Goal: Navigation & Orientation: Find specific page/section

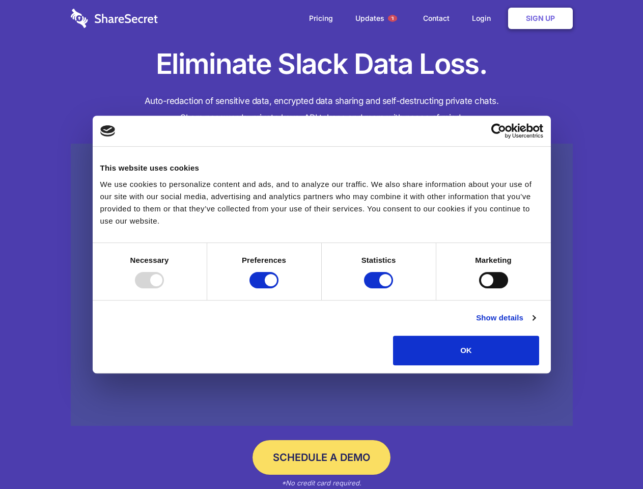
click at [164, 288] on div at bounding box center [149, 280] width 29 height 16
click at [278, 288] on input "Preferences" at bounding box center [263, 280] width 29 height 16
checkbox input "false"
click at [380, 288] on input "Statistics" at bounding box center [378, 280] width 29 height 16
checkbox input "false"
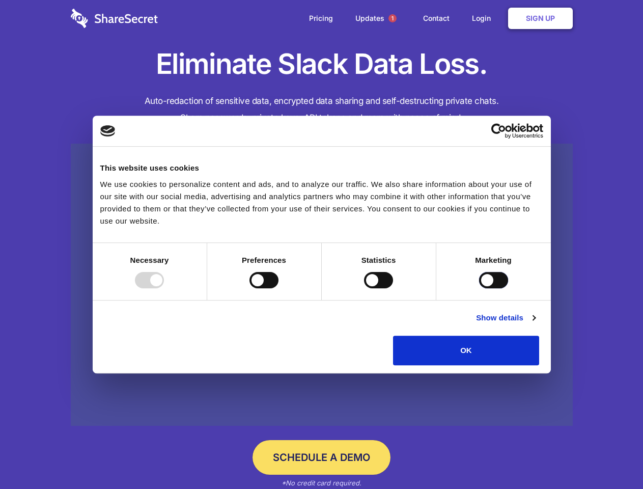
click at [479, 288] on input "Marketing" at bounding box center [493, 280] width 29 height 16
checkbox input "true"
click at [535, 324] on link "Show details" at bounding box center [505, 317] width 59 height 12
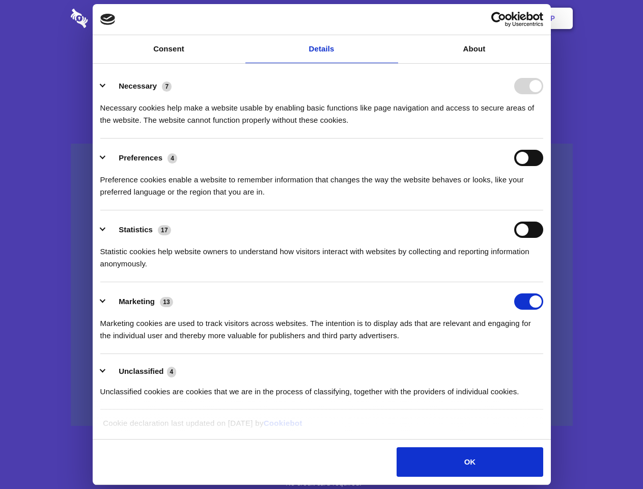
click at [543, 138] on li "Necessary 7 Necessary cookies help make a website usable by enabling basic func…" at bounding box center [321, 103] width 443 height 72
click at [392, 18] on span "1" at bounding box center [392, 18] width 8 height 8
